Goal: Transaction & Acquisition: Book appointment/travel/reservation

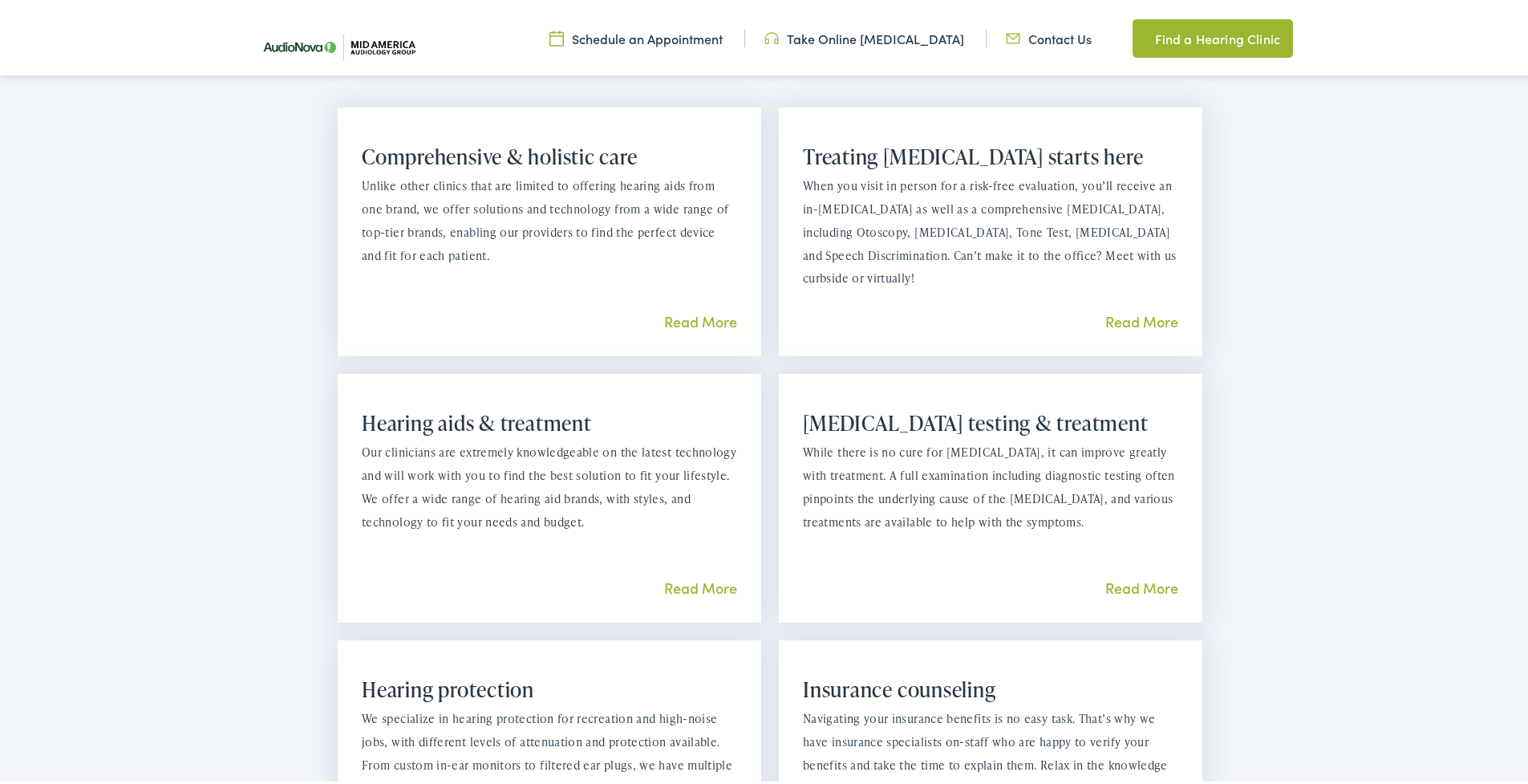
scroll to position [1168, 0]
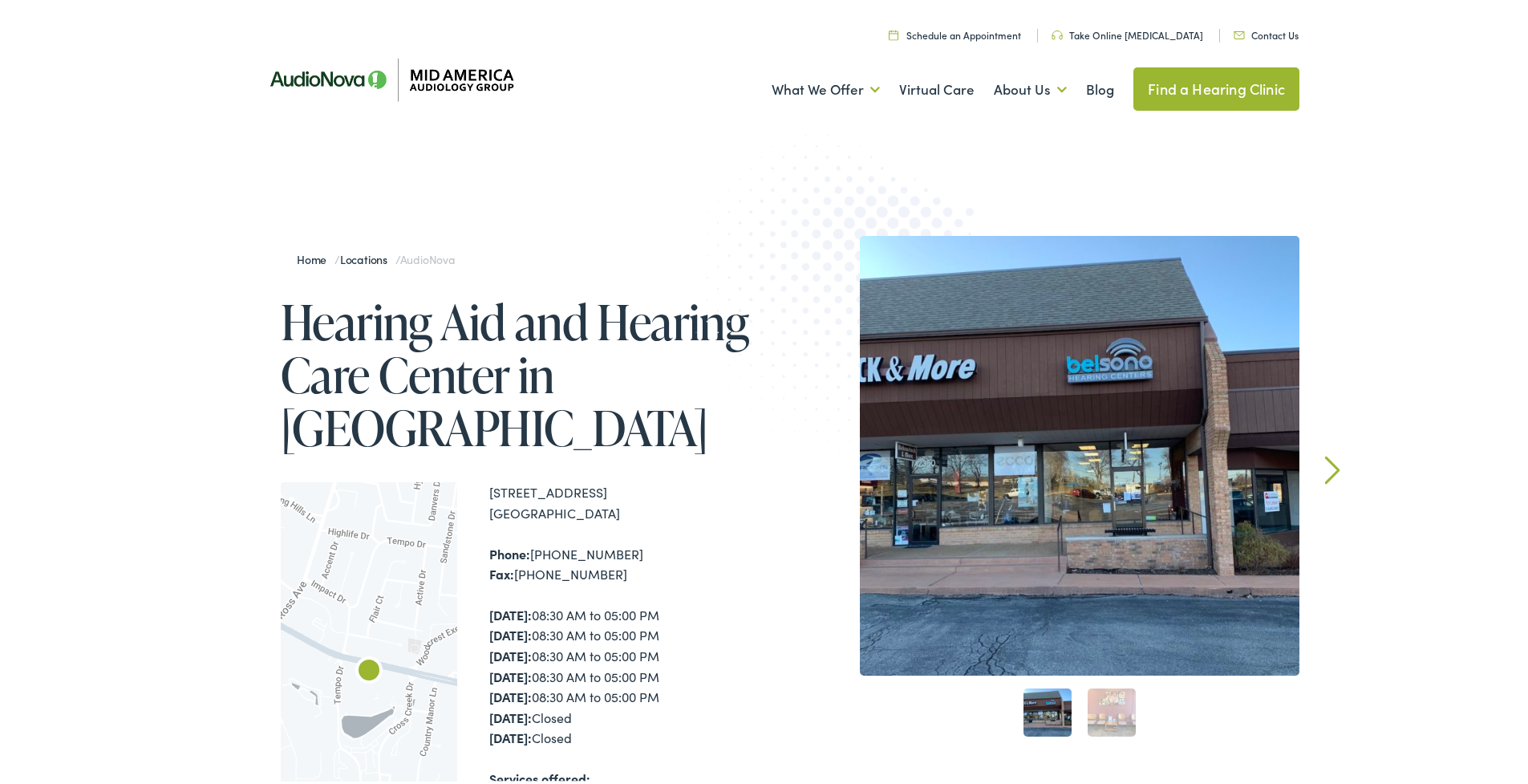
click at [973, 32] on link "Schedule an Appointment" at bounding box center [955, 32] width 132 height 14
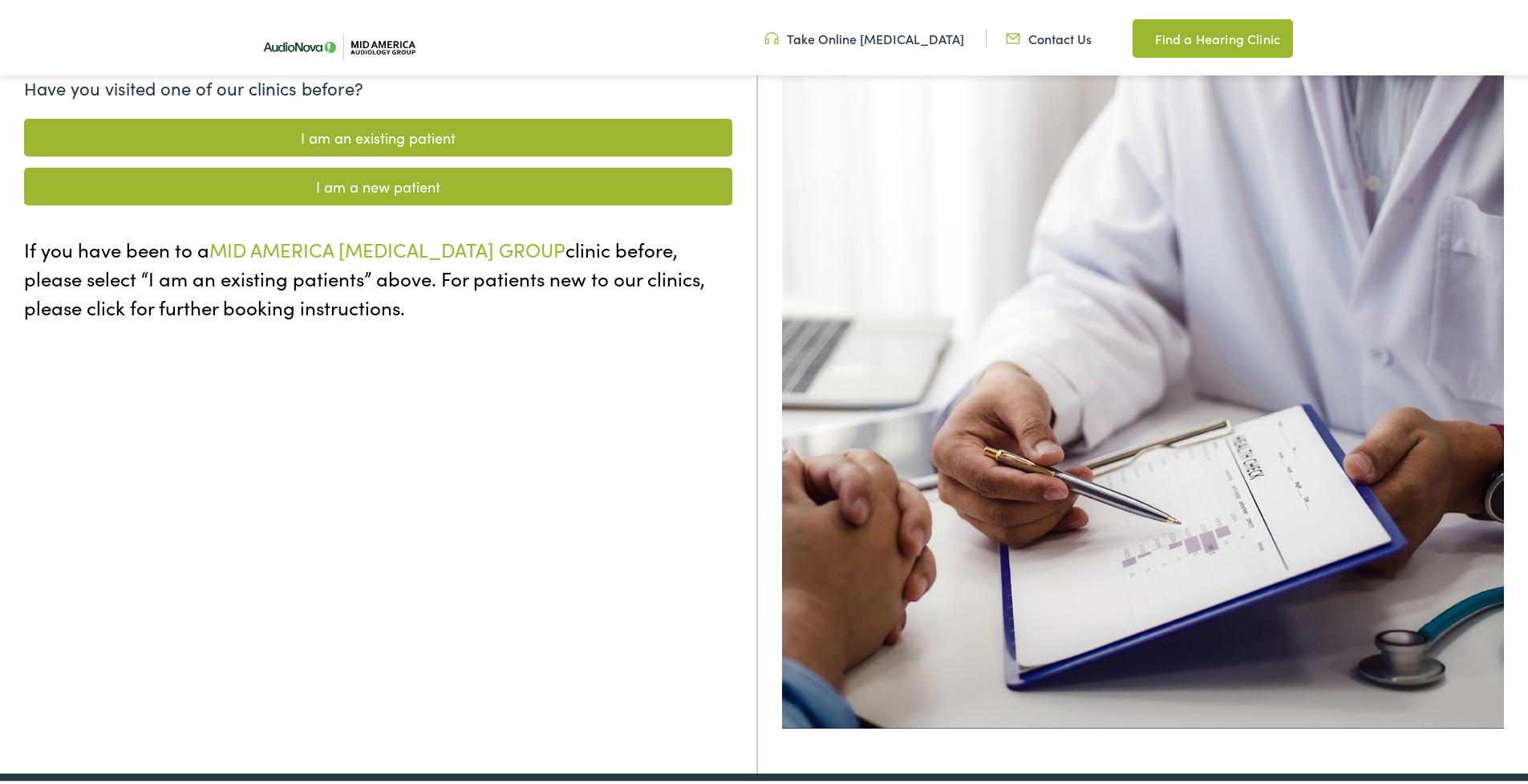
scroll to position [238, 0]
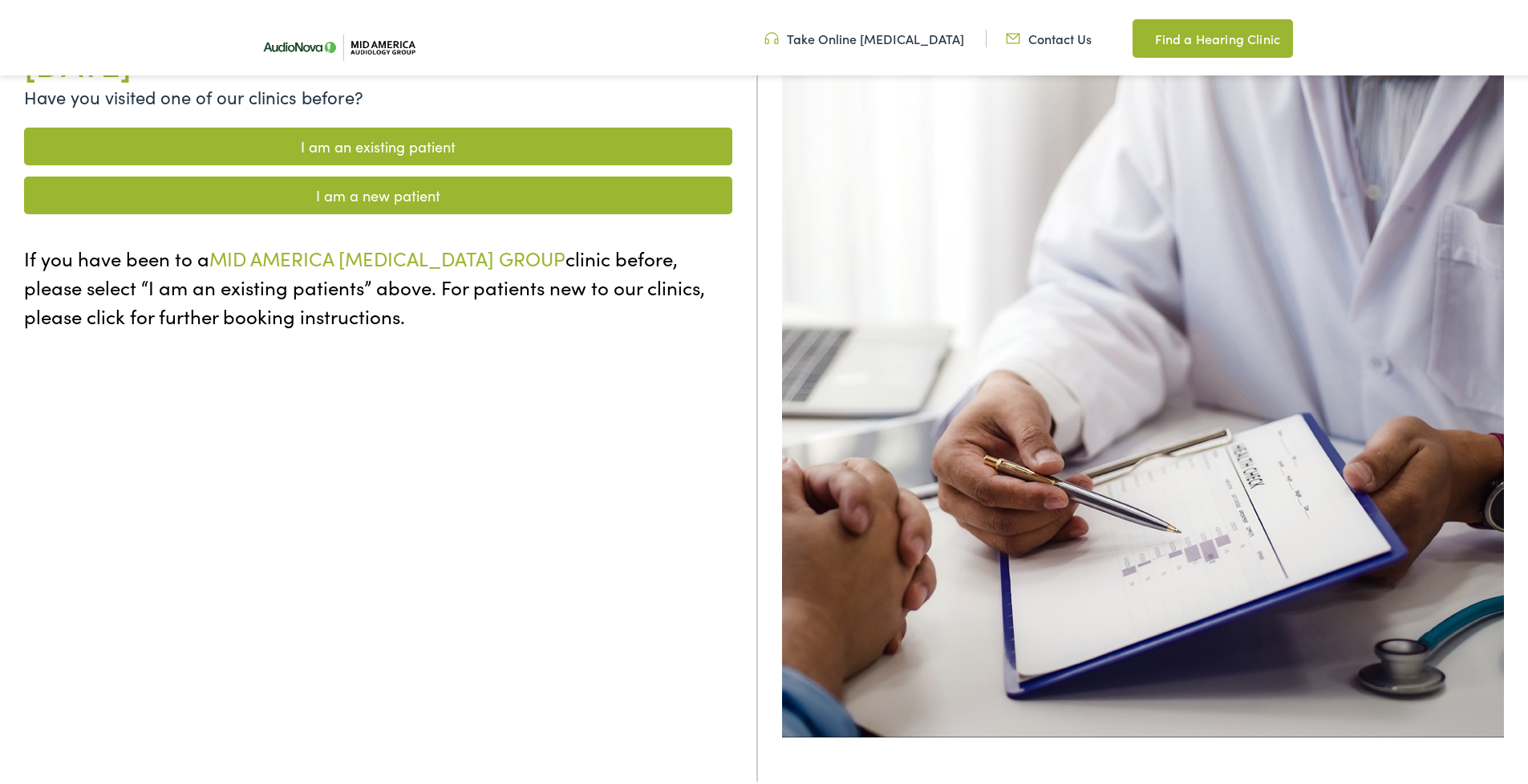
click at [410, 189] on link "I am a new patient" at bounding box center [378, 192] width 708 height 38
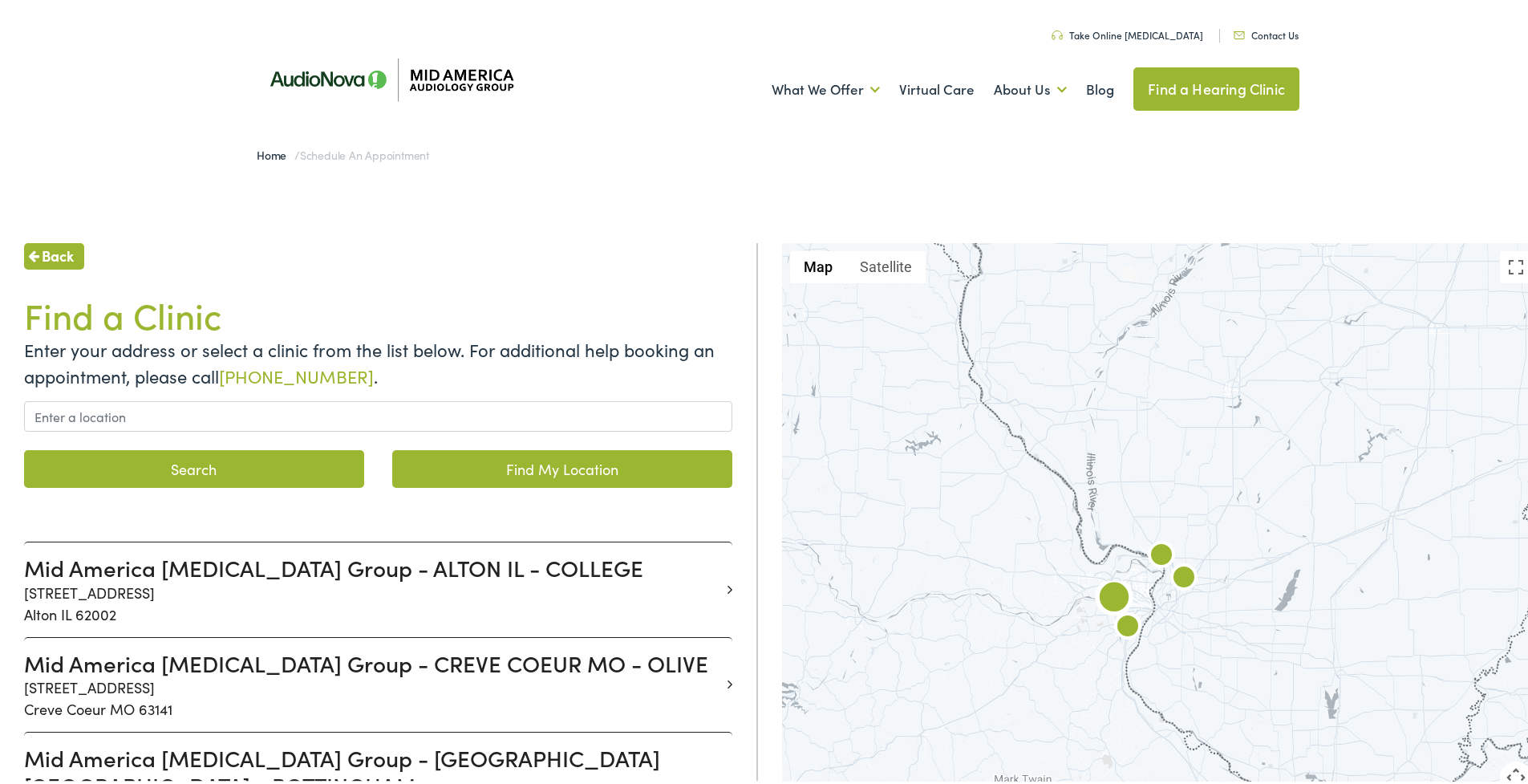
click at [728, 677] on icon at bounding box center [730, 681] width 5 height 15
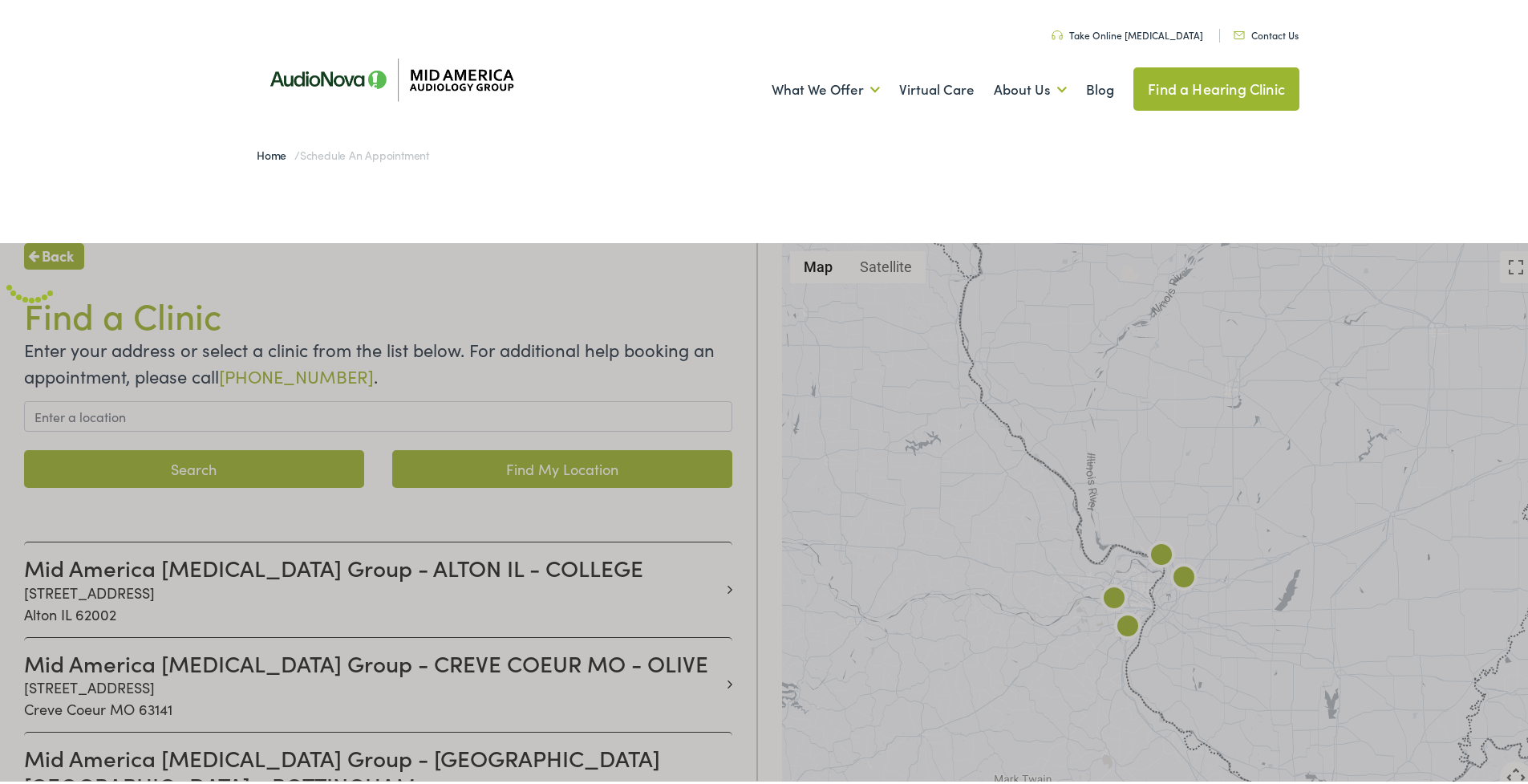
scroll to position [7, 0]
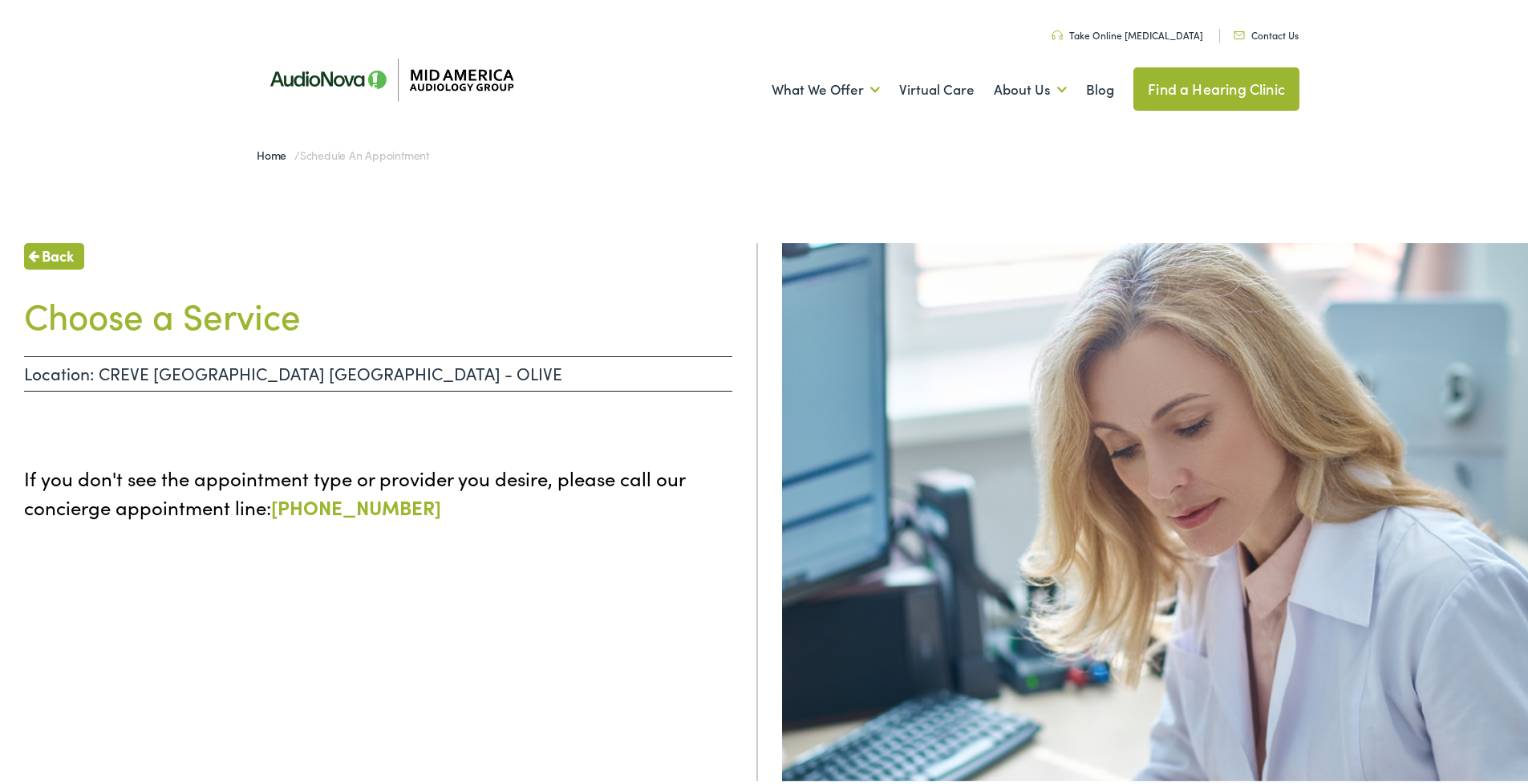
click at [56, 253] on span "Back" at bounding box center [58, 252] width 32 height 21
